Goal: Navigation & Orientation: Find specific page/section

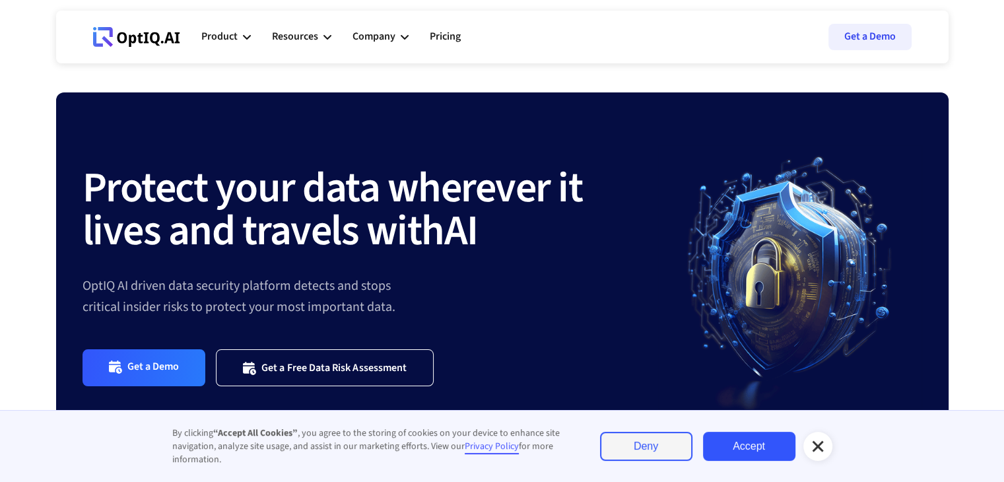
click at [819, 443] on icon at bounding box center [817, 445] width 11 height 11
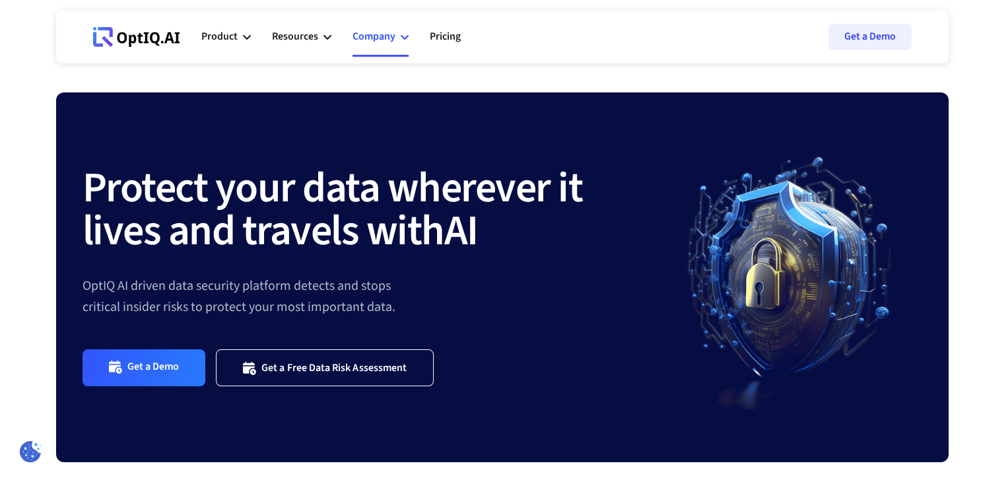
click at [394, 35] on div "Company" at bounding box center [373, 37] width 43 height 18
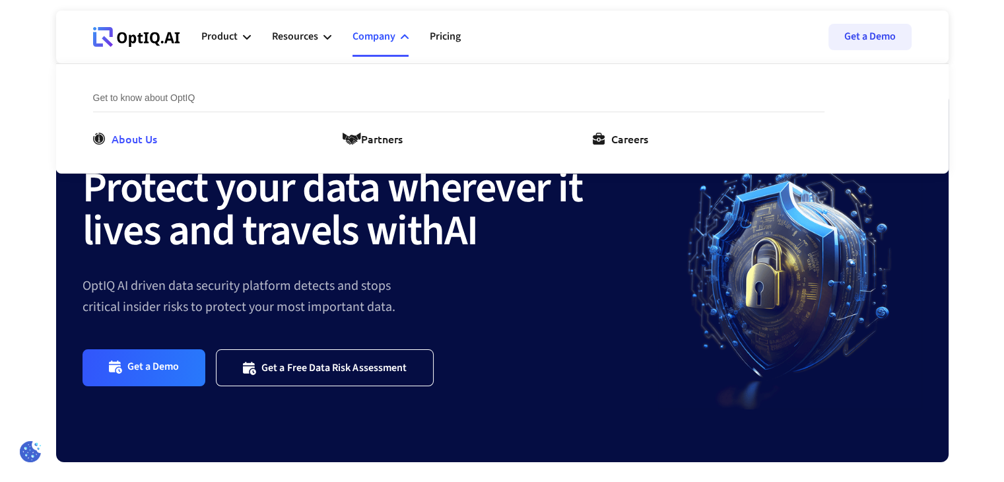
click at [143, 142] on div "About Us" at bounding box center [135, 139] width 46 height 16
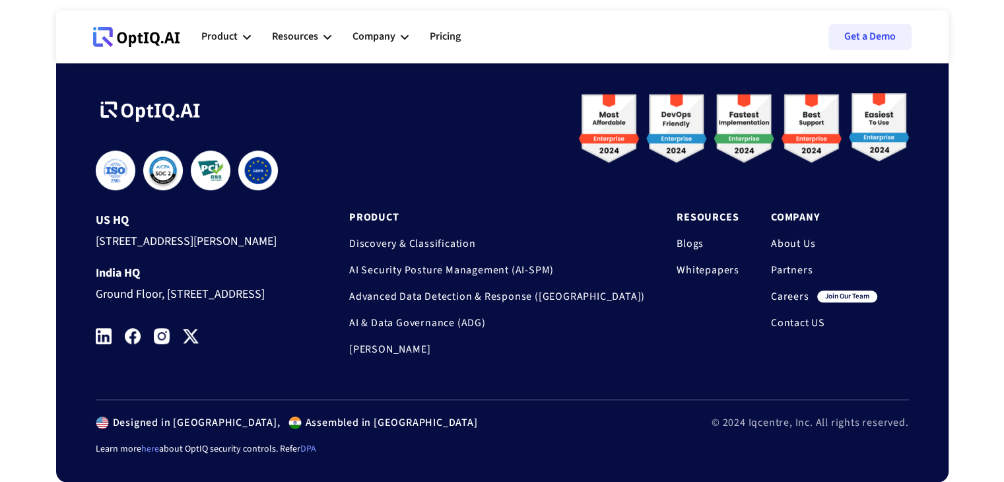
scroll to position [1210, 0]
click at [106, 336] on img at bounding box center [104, 336] width 16 height 16
